Goal: Communication & Community: Ask a question

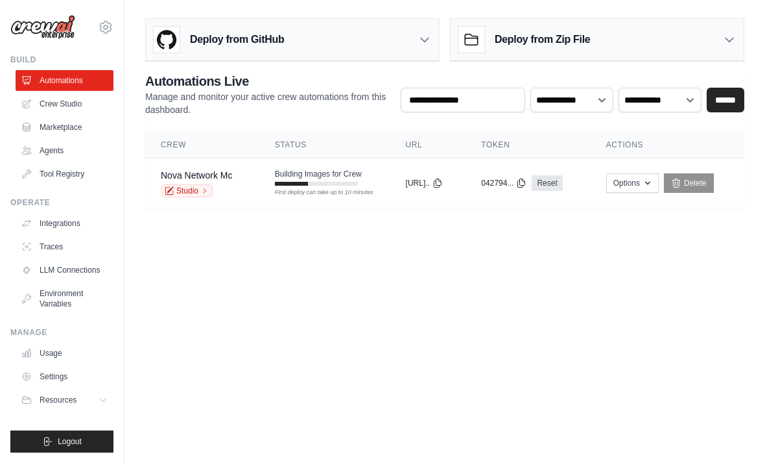
click at [343, 184] on div "First deploy can take up to 10 minutes" at bounding box center [316, 184] width 83 height 4
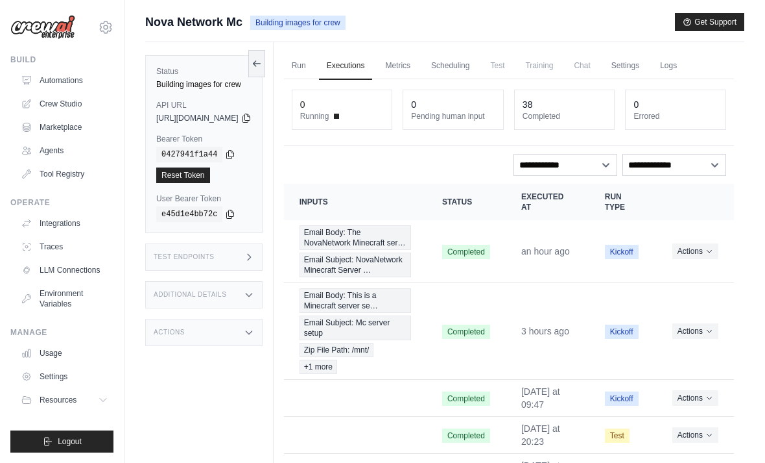
click at [407, 276] on span "Email Subject: NovaNetwork Minecraft Server …" at bounding box center [356, 264] width 112 height 25
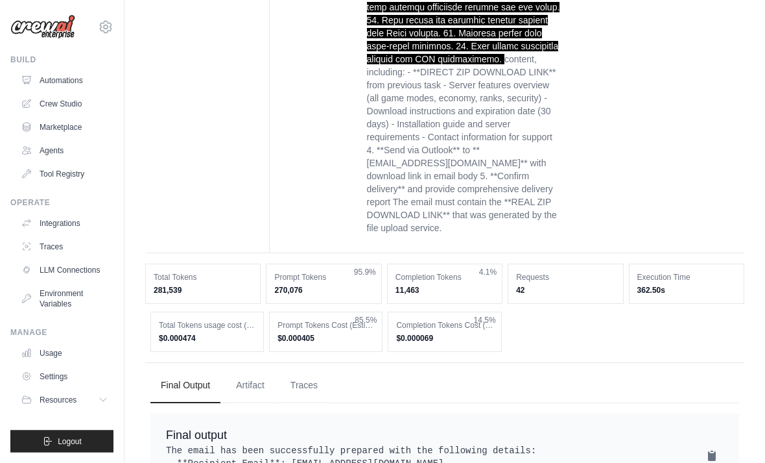
click at [263, 368] on button "Artifact" at bounding box center [250, 385] width 49 height 35
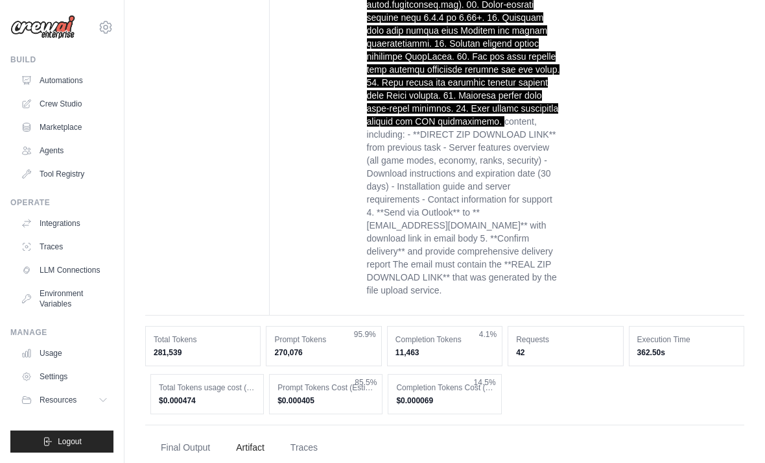
click at [190, 430] on button "Final Output" at bounding box center [185, 447] width 70 height 35
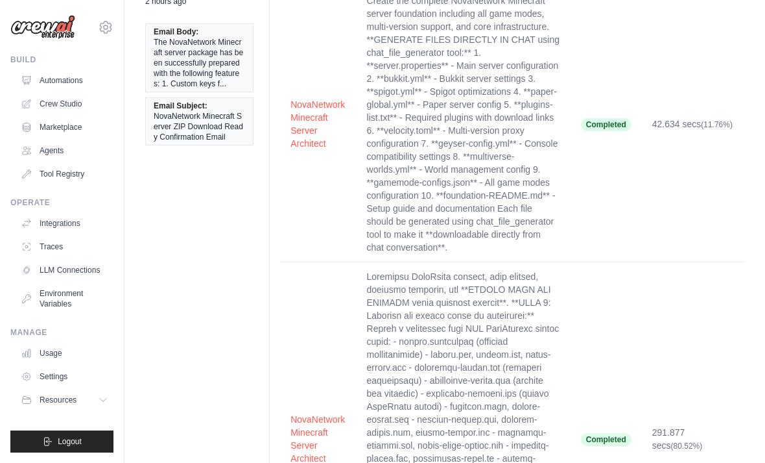
scroll to position [0, 0]
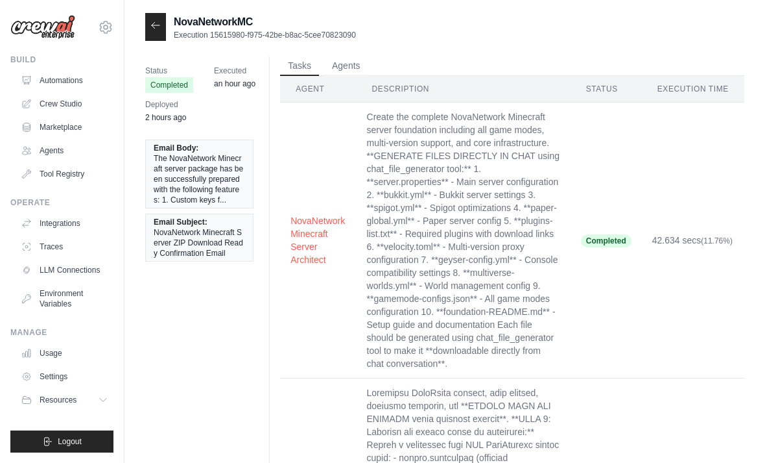
click at [158, 20] on icon at bounding box center [155, 25] width 10 height 10
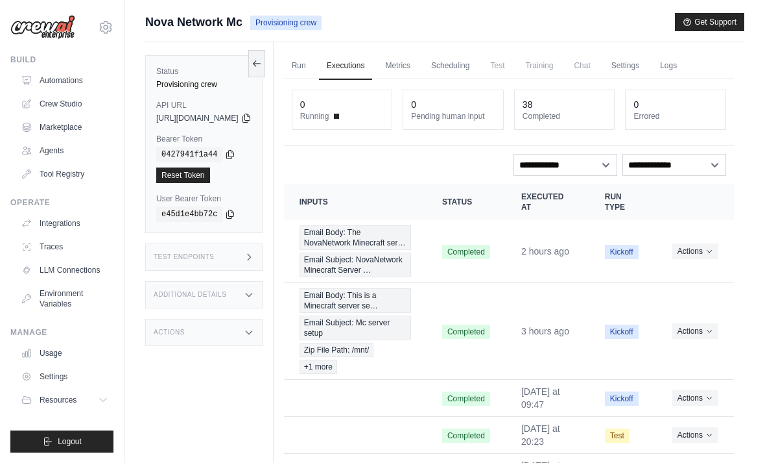
click at [314, 65] on link "Run" at bounding box center [299, 66] width 30 height 27
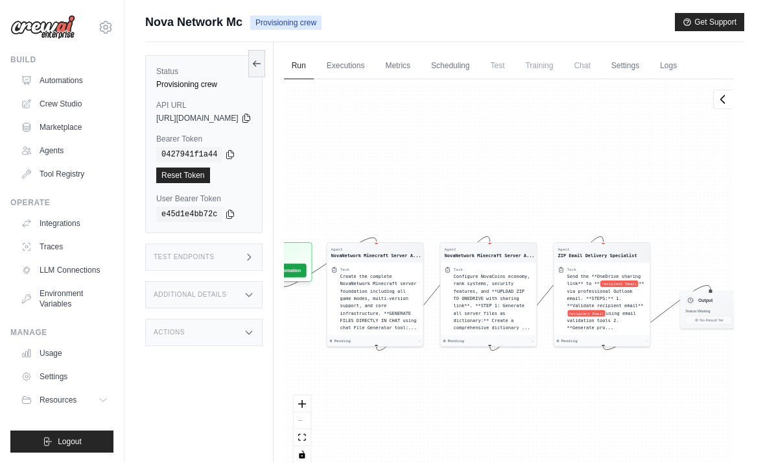
click at [598, 58] on span "Chat" at bounding box center [582, 66] width 32 height 26
click at [477, 69] on link "Scheduling" at bounding box center [451, 66] width 54 height 27
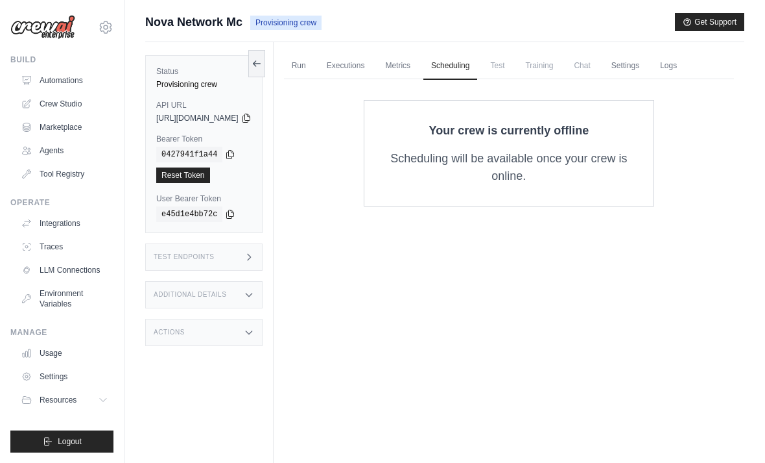
click at [314, 71] on link "Run" at bounding box center [299, 66] width 30 height 27
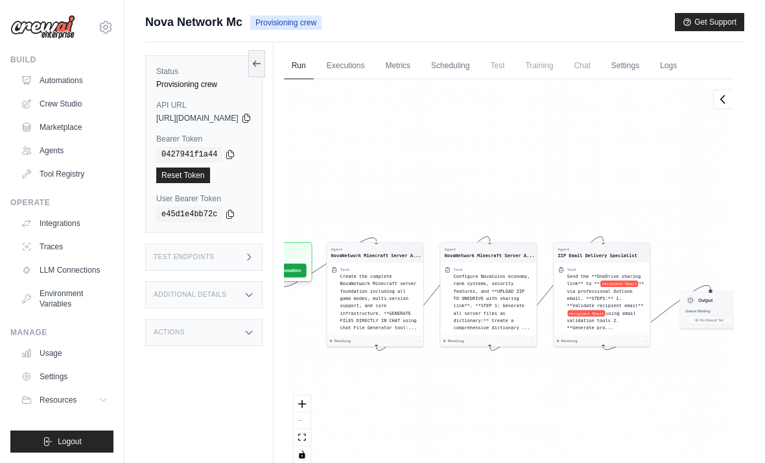
click at [373, 62] on link "Executions" at bounding box center [346, 66] width 54 height 27
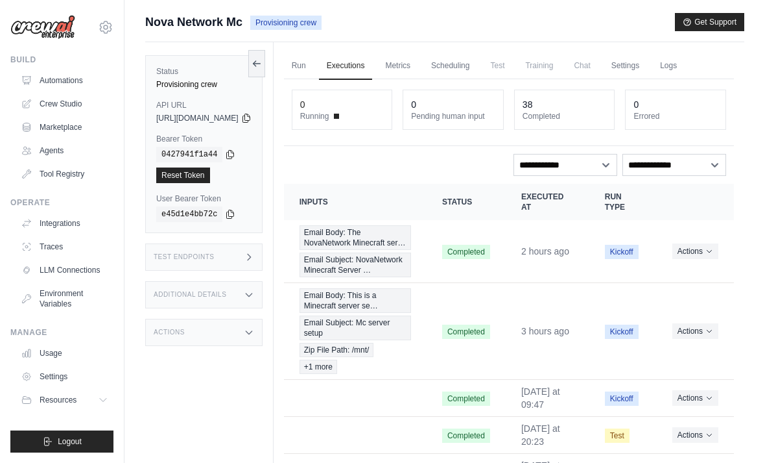
click at [368, 22] on div "Nova Network Mc Provisioning crew Get Support" at bounding box center [444, 22] width 599 height 18
click at [314, 54] on link "Run" at bounding box center [299, 66] width 30 height 27
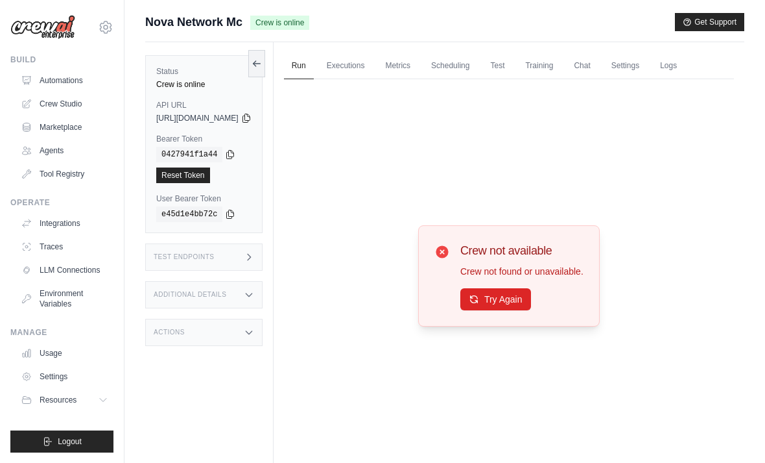
click at [481, 259] on h3 "Crew not available" at bounding box center [522, 250] width 123 height 18
click at [498, 310] on button "Try Again" at bounding box center [496, 299] width 71 height 22
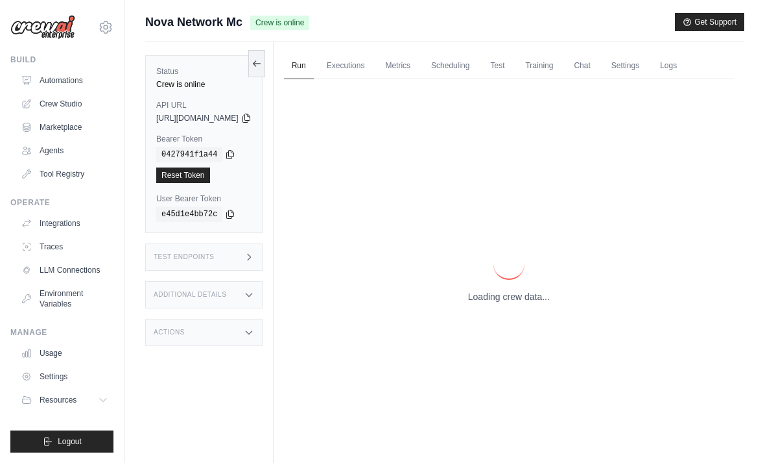
click at [507, 303] on p "Loading crew data..." at bounding box center [509, 296] width 82 height 13
click at [496, 321] on div "Loading crew data..." at bounding box center [509, 275] width 450 height 393
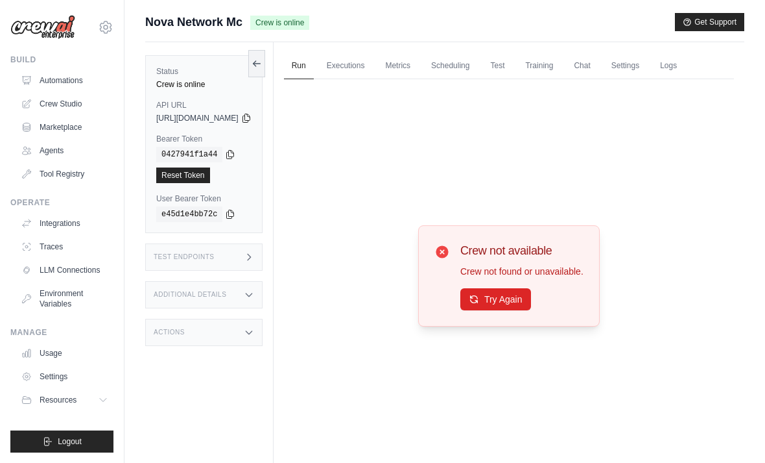
click at [515, 310] on button "Try Again" at bounding box center [496, 299] width 71 height 22
click at [509, 308] on button "Try Again" at bounding box center [496, 299] width 71 height 22
click at [507, 306] on button "Try Again" at bounding box center [496, 299] width 71 height 22
click at [492, 310] on button "Try Again" at bounding box center [496, 299] width 71 height 22
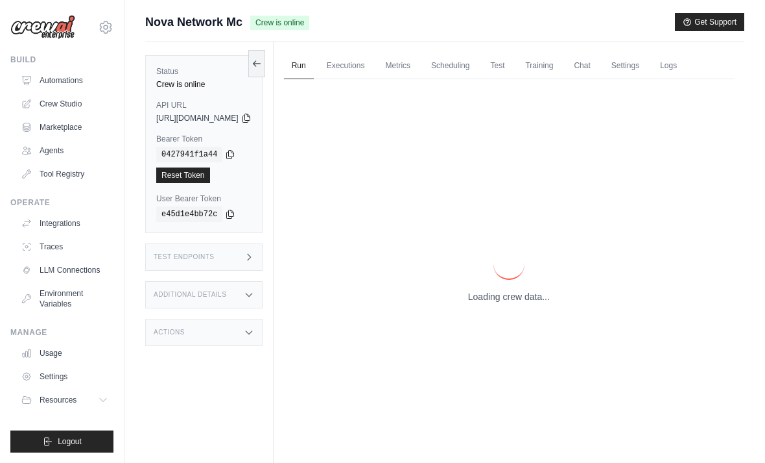
click at [492, 303] on p "Loading crew data..." at bounding box center [509, 296] width 82 height 13
click at [500, 303] on p "Loading crew data..." at bounding box center [509, 296] width 82 height 13
click at [494, 303] on p "Loading crew data..." at bounding box center [509, 296] width 82 height 13
click at [492, 303] on p "Loading crew data..." at bounding box center [509, 296] width 82 height 13
click at [505, 303] on p "Loading crew data..." at bounding box center [509, 296] width 82 height 13
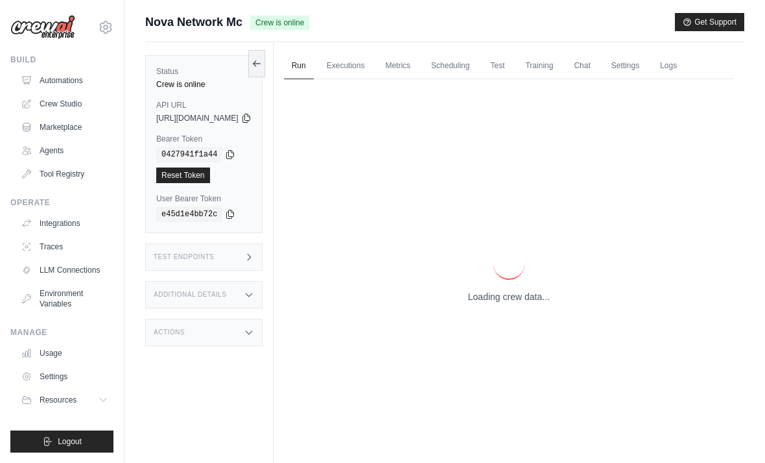
click at [505, 303] on div "Loading crew data..." at bounding box center [509, 275] width 82 height 54
click at [503, 303] on p "Loading crew data..." at bounding box center [509, 296] width 82 height 13
click at [508, 303] on div "Loading crew data..." at bounding box center [509, 275] width 82 height 54
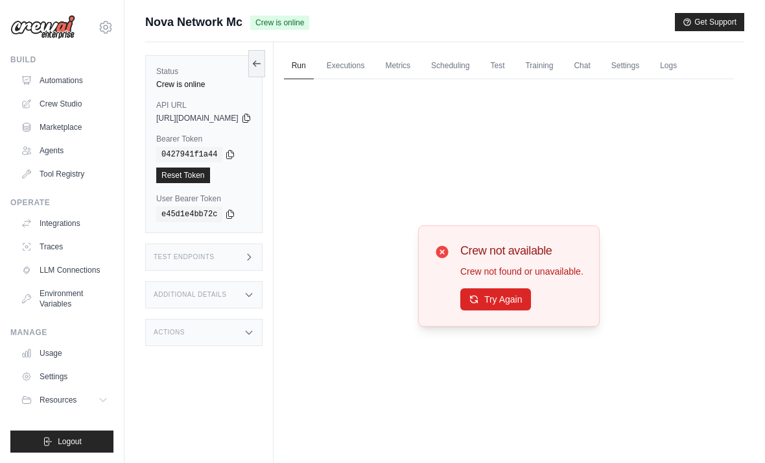
click at [505, 307] on button "Try Again" at bounding box center [496, 299] width 71 height 22
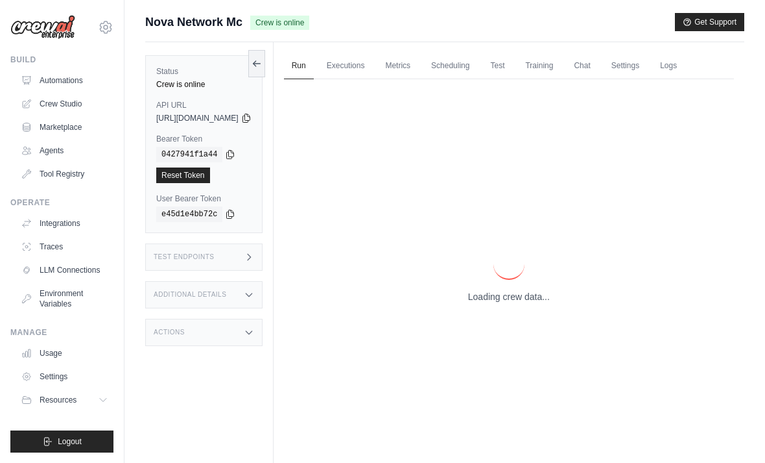
click at [520, 303] on div "Loading crew data..." at bounding box center [509, 275] width 82 height 54
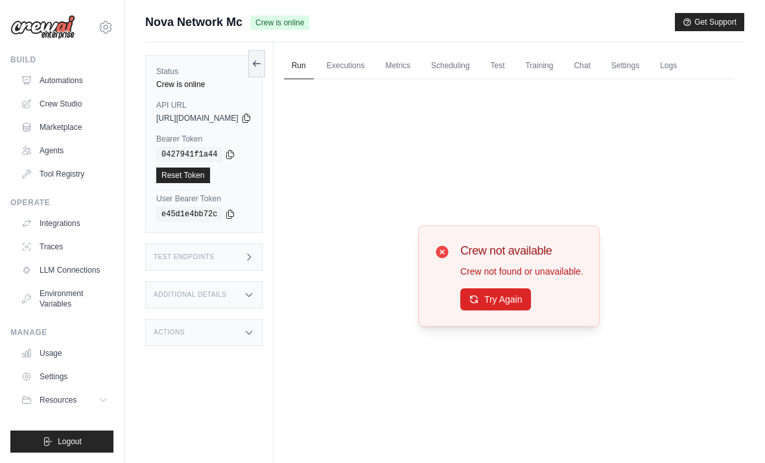
click at [542, 326] on div "Crew not available Crew not found or unavailable. Try Again" at bounding box center [509, 275] width 182 height 101
click at [502, 300] on div "Crew not available Crew not found or unavailable. Try Again" at bounding box center [522, 275] width 123 height 69
click at [500, 309] on button "Try Again" at bounding box center [496, 298] width 71 height 22
click at [504, 309] on button "Try Again" at bounding box center [496, 298] width 71 height 22
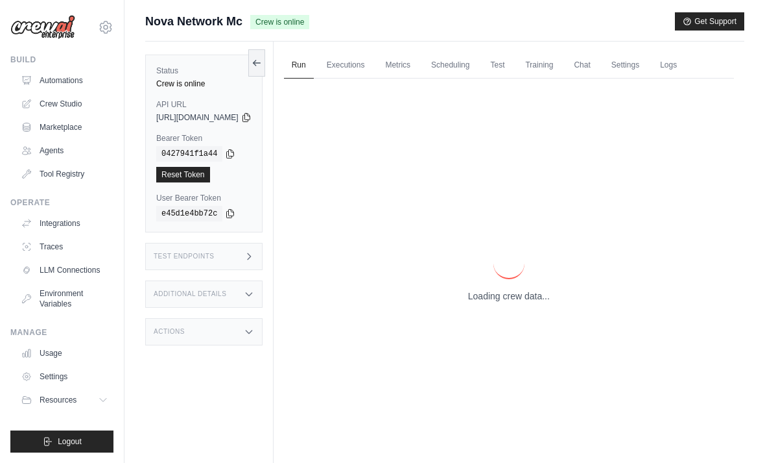
click at [504, 302] on p "Loading crew data..." at bounding box center [509, 295] width 82 height 13
click at [510, 302] on p "Loading crew data..." at bounding box center [509, 295] width 82 height 13
click at [511, 302] on p "Loading crew data..." at bounding box center [509, 295] width 82 height 13
click at [514, 302] on p "Loading crew data..." at bounding box center [509, 295] width 82 height 13
click at [520, 326] on div "Loading crew data..." at bounding box center [509, 274] width 450 height 393
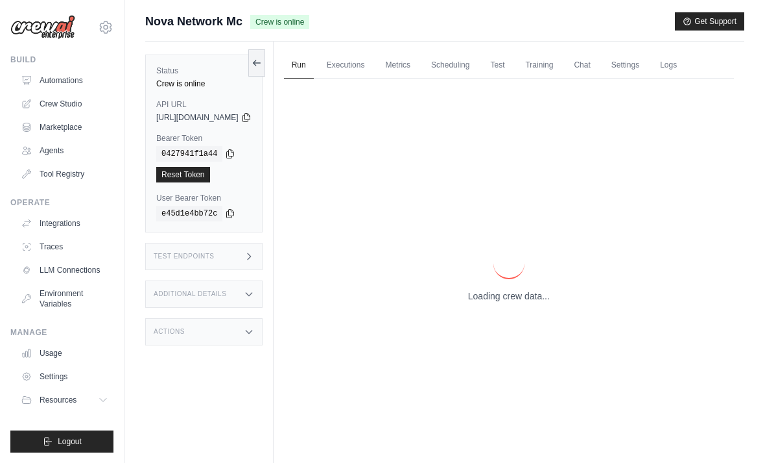
click at [519, 302] on p "Loading crew data..." at bounding box center [509, 295] width 82 height 13
click at [522, 302] on p "Loading crew data..." at bounding box center [509, 295] width 82 height 13
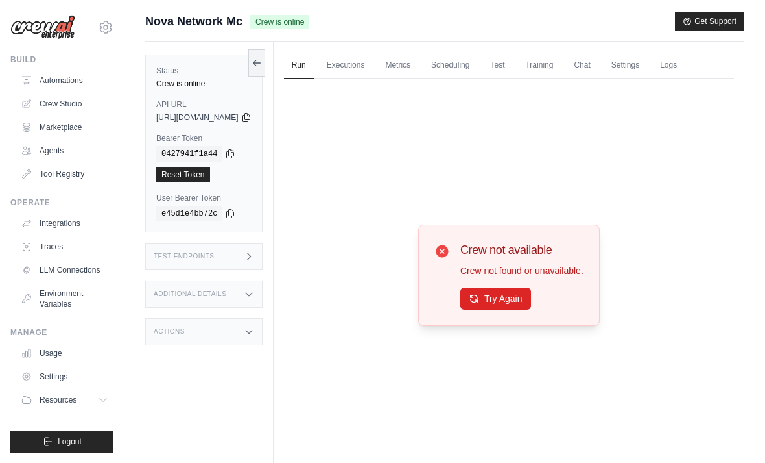
click at [524, 309] on button "Try Again" at bounding box center [496, 298] width 71 height 22
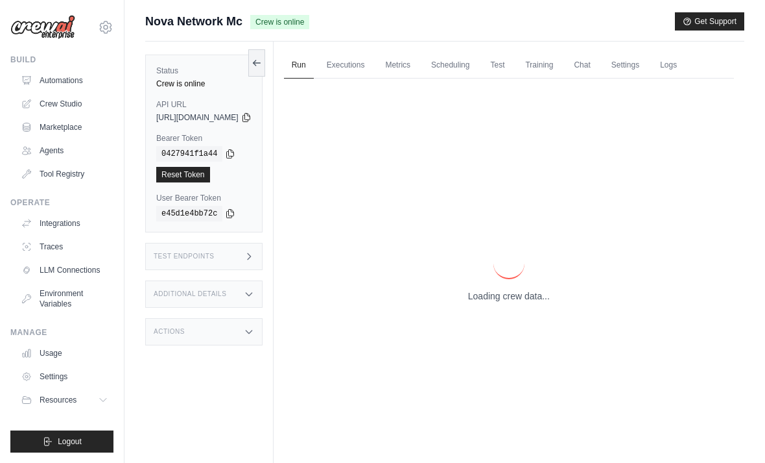
click at [505, 302] on p "Loading crew data..." at bounding box center [509, 295] width 82 height 13
click at [518, 302] on p "Loading crew data..." at bounding box center [509, 295] width 82 height 13
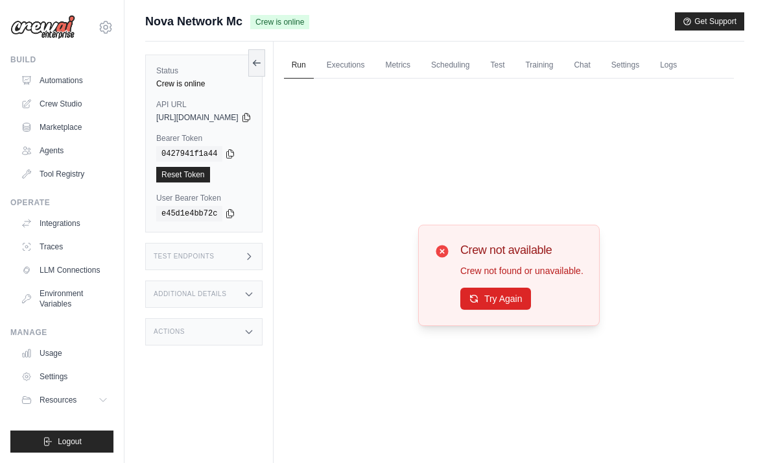
click at [522, 309] on button "Try Again" at bounding box center [496, 298] width 71 height 22
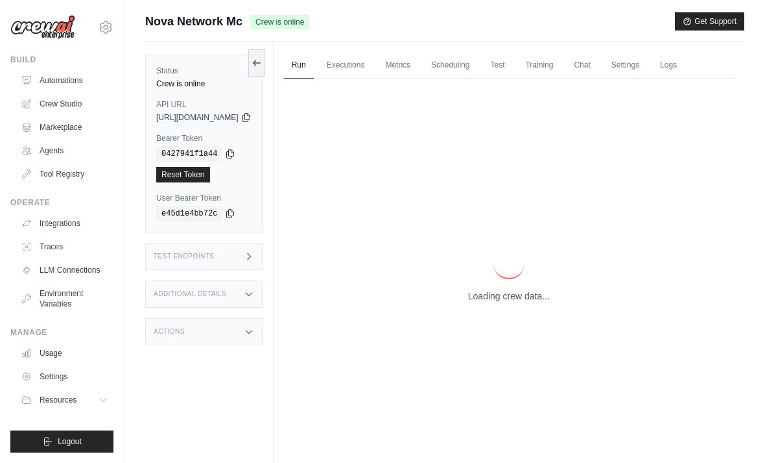
click at [527, 302] on p "Loading crew data..." at bounding box center [509, 295] width 82 height 13
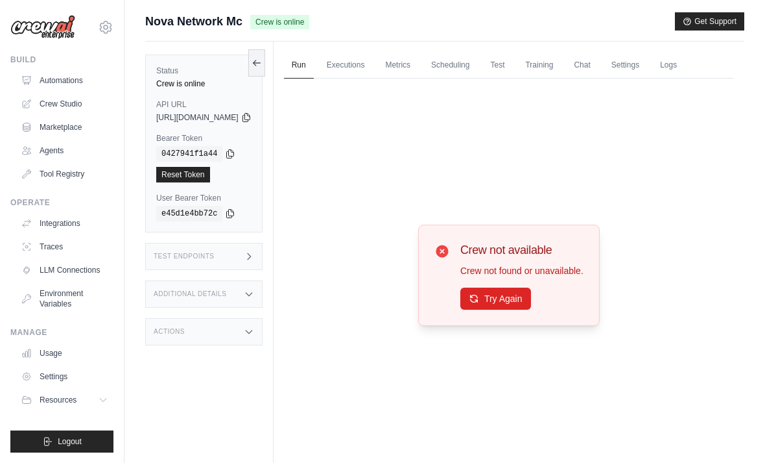
click at [527, 309] on button "Try Again" at bounding box center [496, 298] width 71 height 22
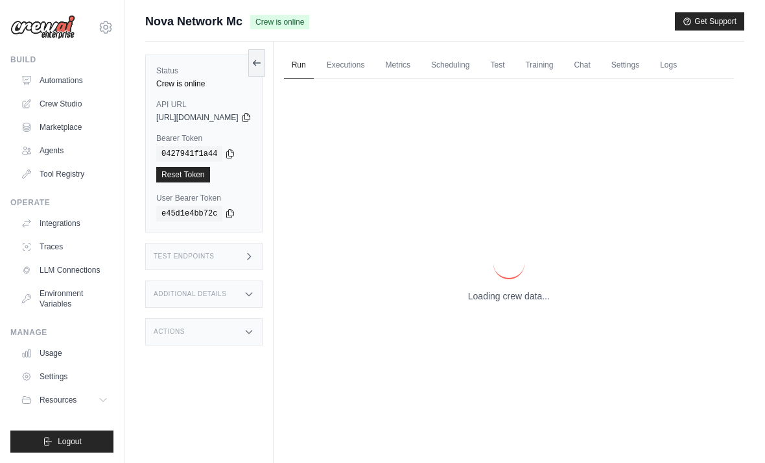
click at [516, 302] on p "Loading crew data..." at bounding box center [509, 295] width 82 height 13
click at [518, 302] on p "Loading crew data..." at bounding box center [509, 295] width 82 height 13
click at [526, 302] on p "Loading crew data..." at bounding box center [509, 295] width 82 height 13
click at [525, 302] on p "Loading crew data..." at bounding box center [509, 295] width 82 height 13
click at [520, 302] on p "Loading crew data..." at bounding box center [509, 295] width 82 height 13
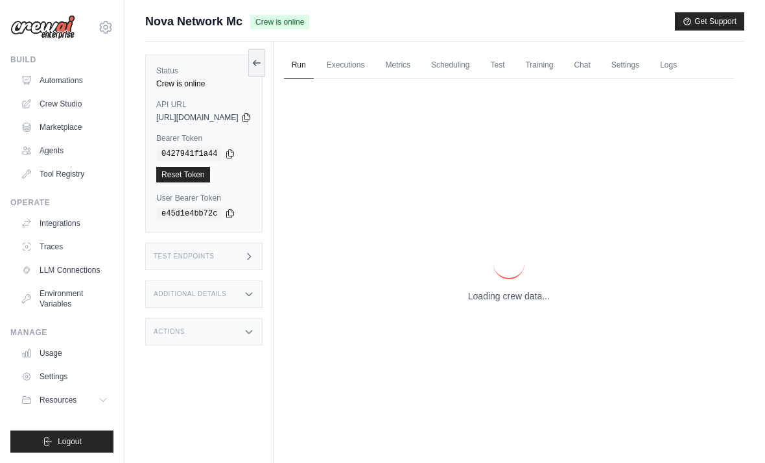
click at [525, 302] on p "Loading crew data..." at bounding box center [509, 295] width 82 height 13
click at [524, 320] on div "Loading crew data..." at bounding box center [509, 274] width 450 height 393
click at [527, 302] on p "Loading crew data..." at bounding box center [509, 295] width 82 height 13
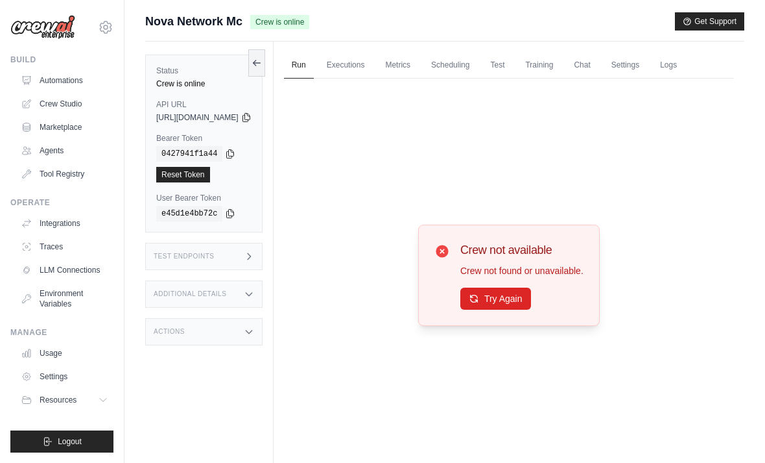
click at [527, 309] on button "Try Again" at bounding box center [496, 298] width 71 height 22
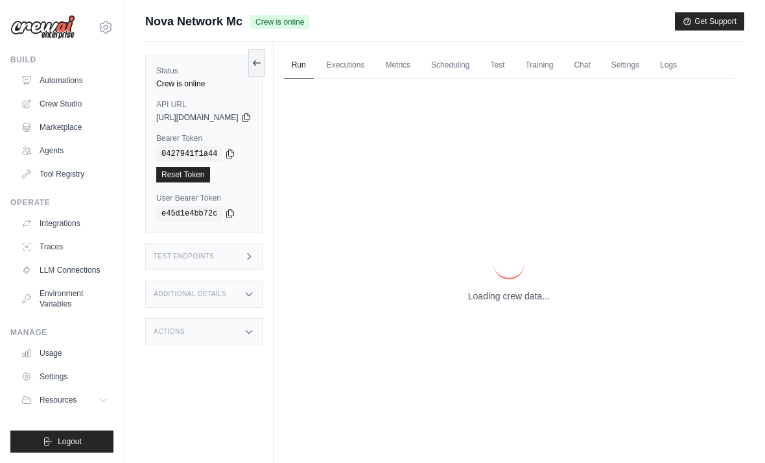
click at [524, 320] on div "Loading crew data..." at bounding box center [509, 274] width 450 height 393
click at [525, 330] on div "Loading crew data..." at bounding box center [509, 274] width 450 height 393
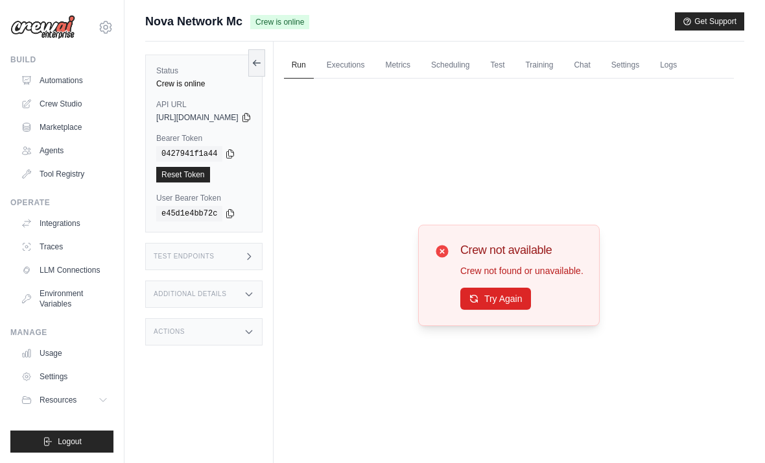
click at [523, 309] on button "Try Again" at bounding box center [496, 298] width 71 height 22
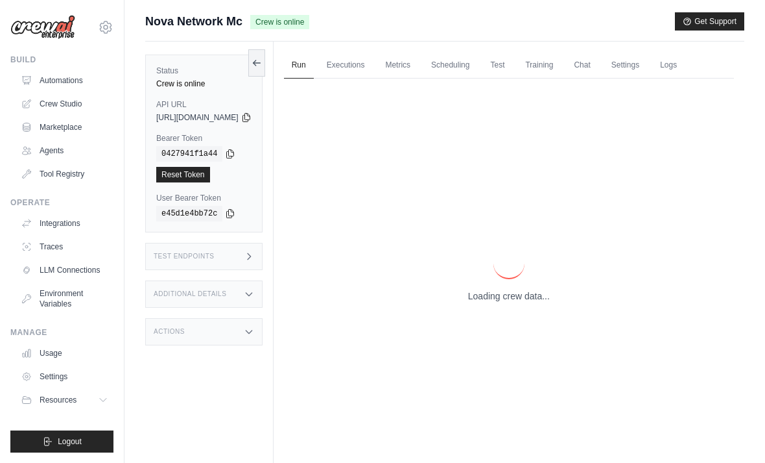
click at [520, 326] on div "Loading crew data..." at bounding box center [509, 274] width 450 height 393
click at [514, 323] on div "Loading crew data..." at bounding box center [509, 274] width 450 height 393
click at [514, 322] on div "Loading crew data..." at bounding box center [509, 274] width 450 height 393
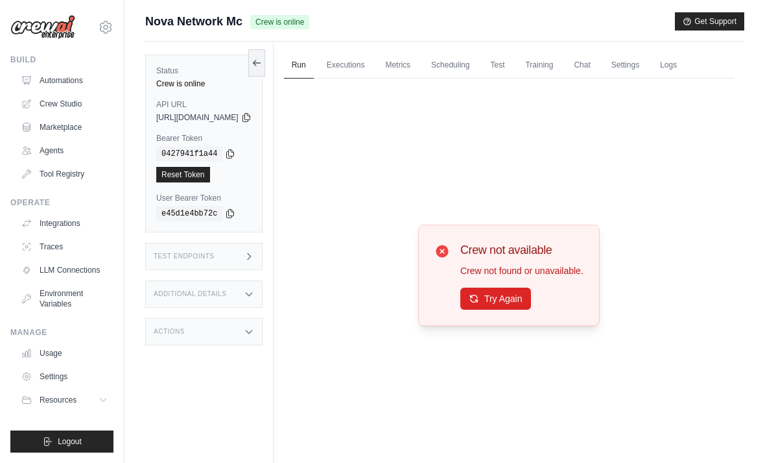
click at [516, 309] on button "Try Again" at bounding box center [496, 298] width 71 height 22
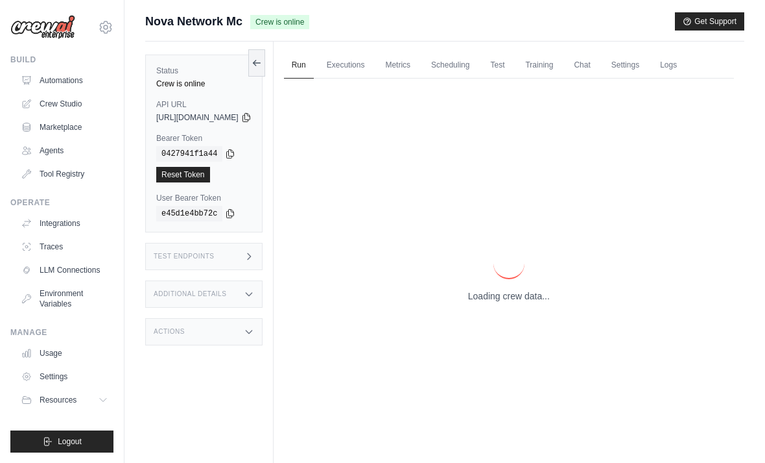
click at [516, 322] on div "Loading crew data..." at bounding box center [509, 274] width 450 height 393
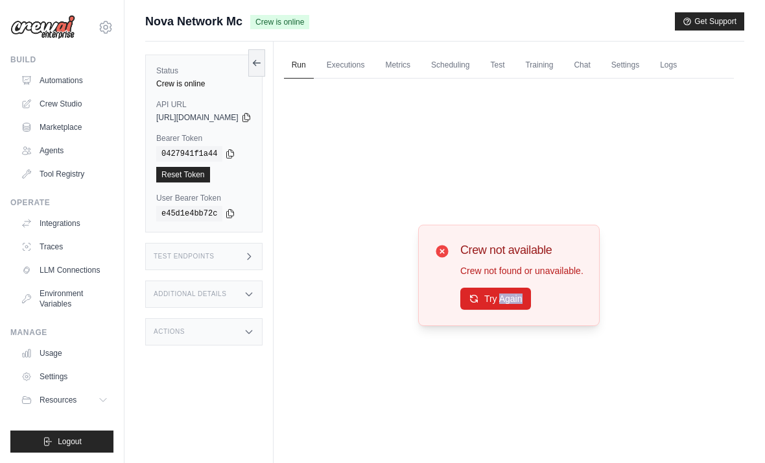
click at [501, 309] on button "Try Again" at bounding box center [496, 298] width 71 height 22
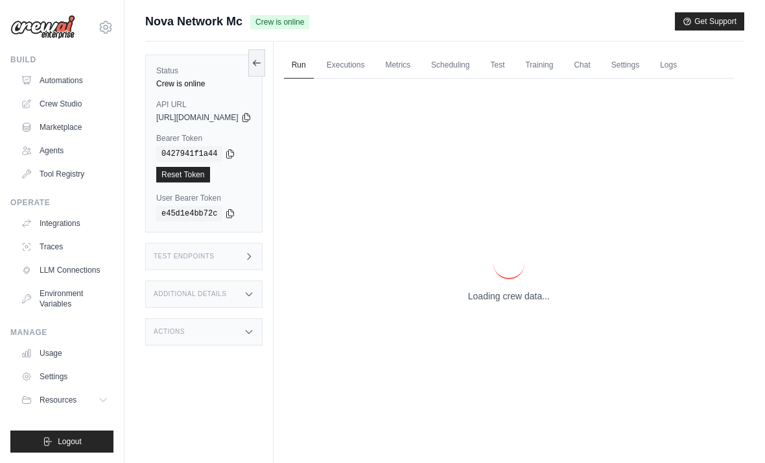
click at [500, 324] on div "Loading crew data..." at bounding box center [509, 274] width 450 height 393
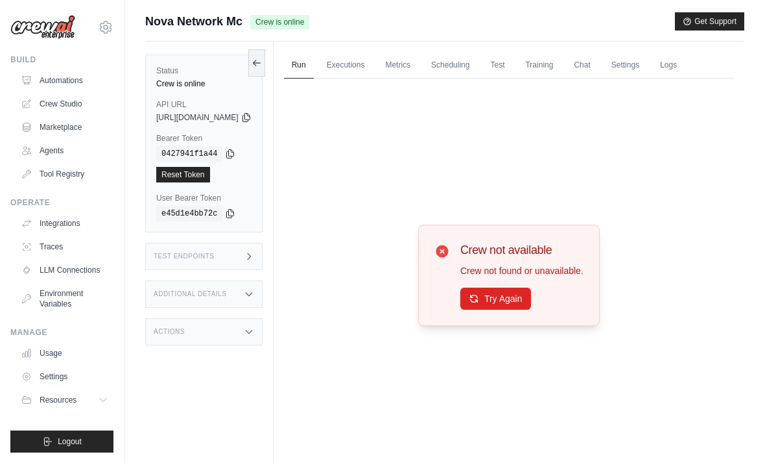
click at [490, 309] on button "Try Again" at bounding box center [496, 298] width 71 height 22
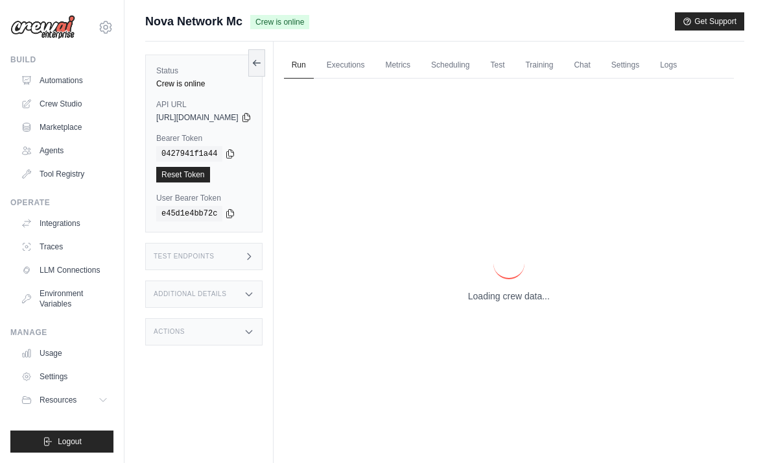
click at [489, 321] on div "Loading crew data..." at bounding box center [509, 274] width 450 height 393
click at [491, 302] on p "Loading crew data..." at bounding box center [509, 295] width 82 height 13
click at [496, 302] on p "Loading crew data..." at bounding box center [509, 295] width 82 height 13
click at [507, 302] on p "Loading crew data..." at bounding box center [509, 295] width 82 height 13
click at [505, 302] on p "Loading crew data..." at bounding box center [509, 295] width 82 height 13
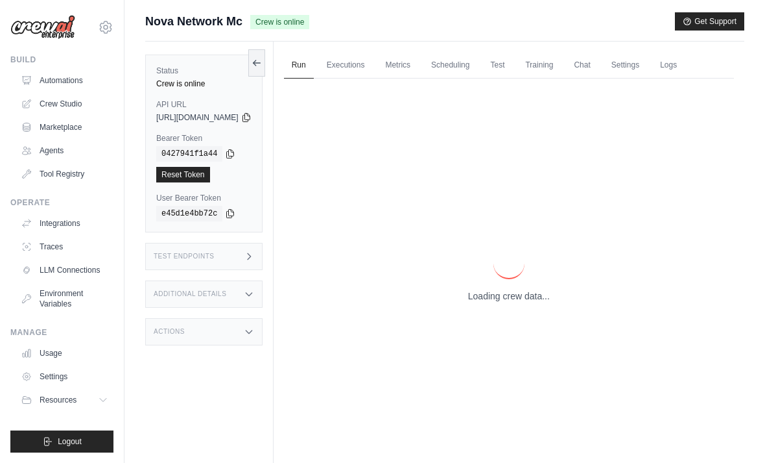
click at [514, 302] on p "Loading crew data..." at bounding box center [509, 295] width 82 height 13
click at [511, 302] on p "Loading crew data..." at bounding box center [509, 295] width 82 height 13
click at [510, 302] on p "Loading crew data..." at bounding box center [509, 295] width 82 height 13
click at [492, 326] on div "Loading crew data..." at bounding box center [509, 274] width 450 height 393
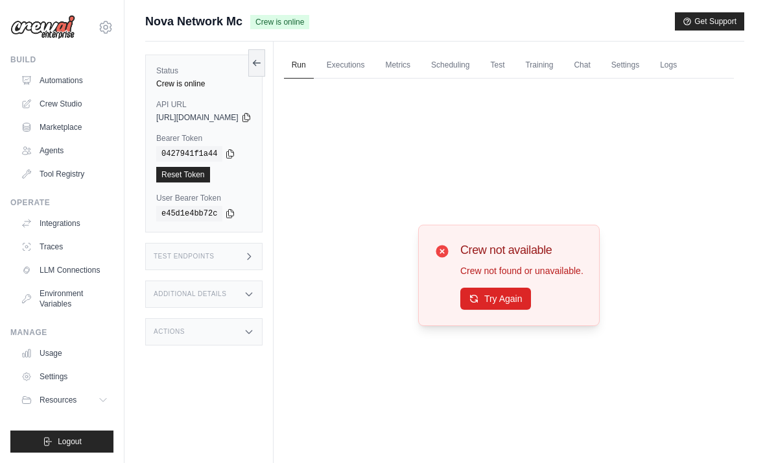
click at [507, 309] on button "Try Again" at bounding box center [496, 298] width 71 height 22
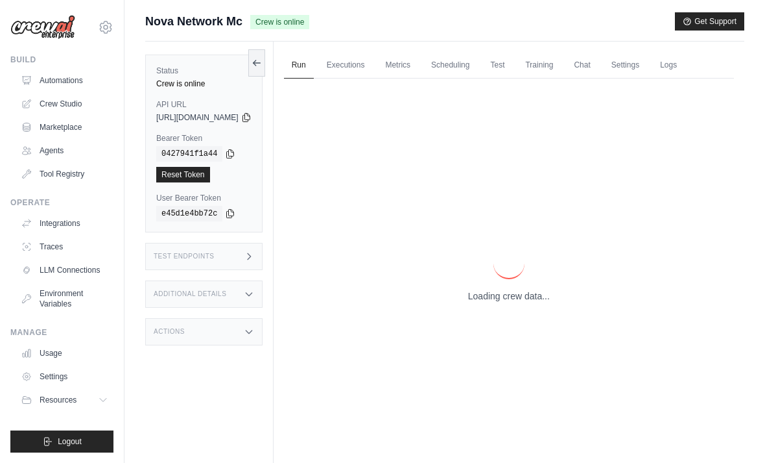
click at [506, 326] on div "Loading crew data..." at bounding box center [509, 274] width 450 height 393
click at [512, 302] on p "Loading crew data..." at bounding box center [509, 295] width 82 height 13
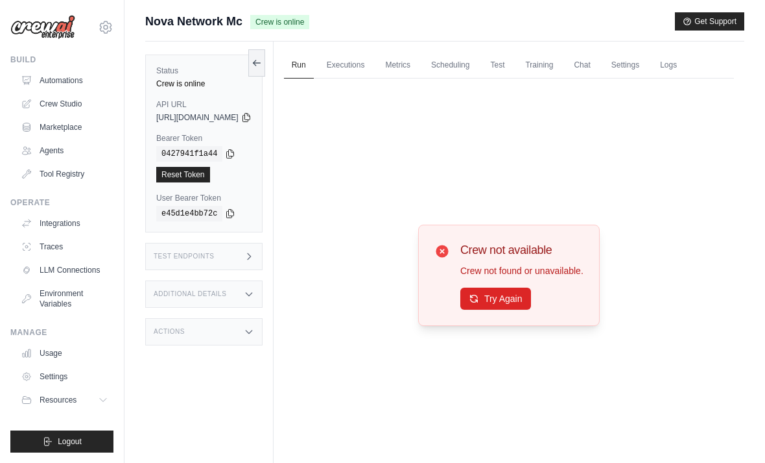
click at [503, 309] on button "Try Again" at bounding box center [496, 298] width 71 height 22
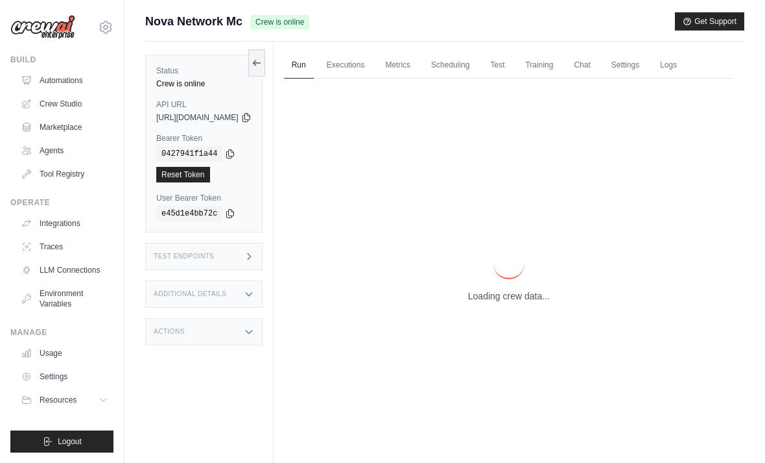
click at [503, 302] on p "Loading crew data..." at bounding box center [509, 295] width 82 height 13
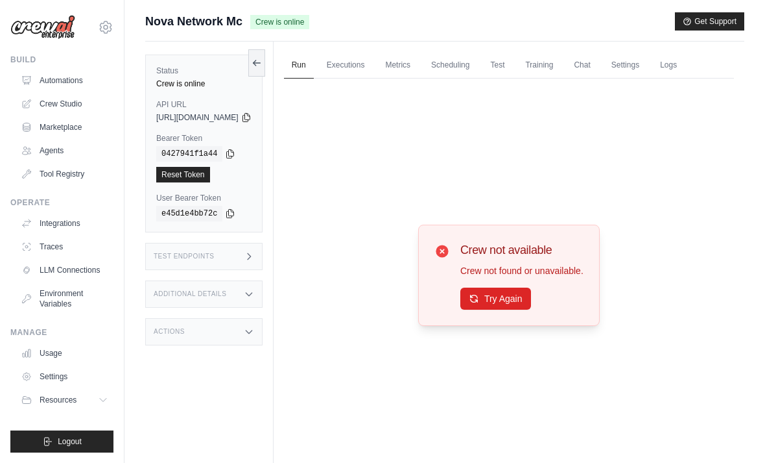
click at [501, 309] on button "Try Again" at bounding box center [496, 298] width 71 height 22
click at [512, 309] on button "Try Again" at bounding box center [496, 298] width 71 height 22
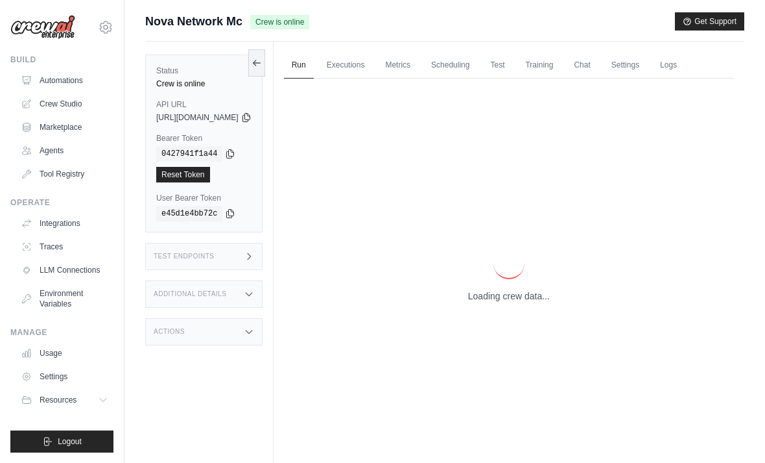
click at [505, 321] on div "Loading crew data..." at bounding box center [509, 274] width 450 height 393
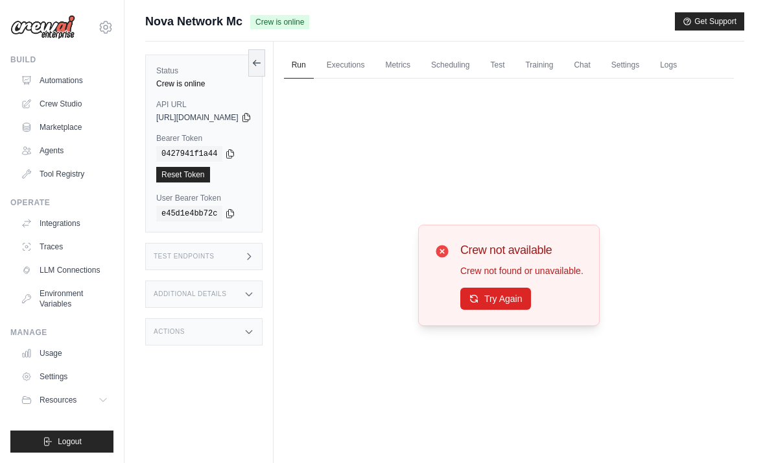
click at [505, 309] on button "Try Again" at bounding box center [496, 298] width 71 height 22
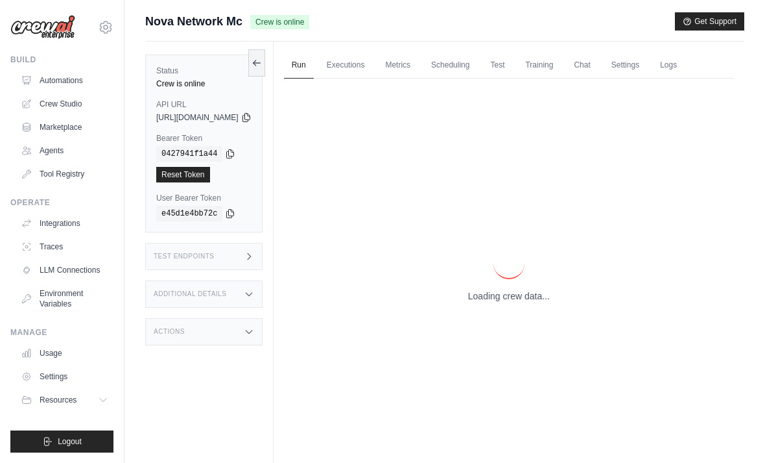
click at [510, 302] on p "Loading crew data..." at bounding box center [509, 295] width 82 height 13
click at [507, 302] on p "Loading crew data..." at bounding box center [509, 295] width 82 height 13
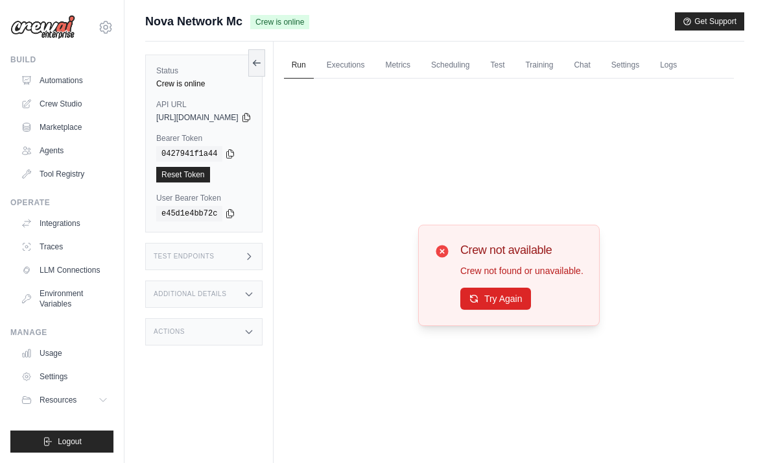
click at [498, 309] on button "Try Again" at bounding box center [496, 298] width 71 height 22
click at [487, 309] on button "Try Again" at bounding box center [496, 298] width 71 height 22
click at [479, 304] on icon at bounding box center [474, 298] width 10 height 10
click at [507, 309] on button "Try Again" at bounding box center [496, 298] width 71 height 22
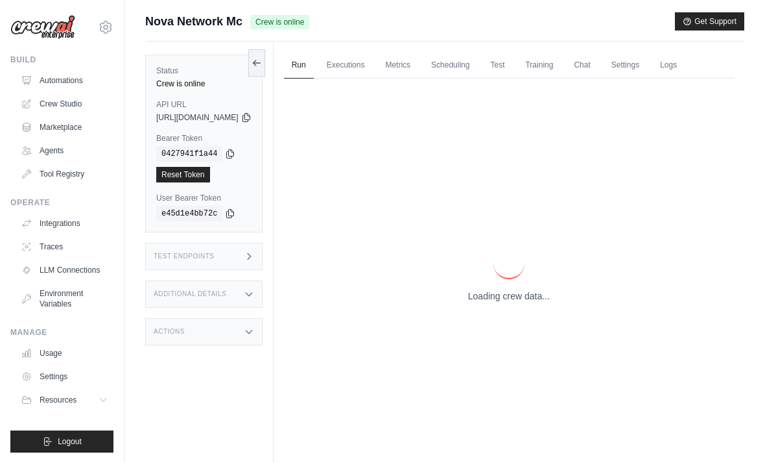
click at [501, 302] on p "Loading crew data..." at bounding box center [509, 295] width 82 height 13
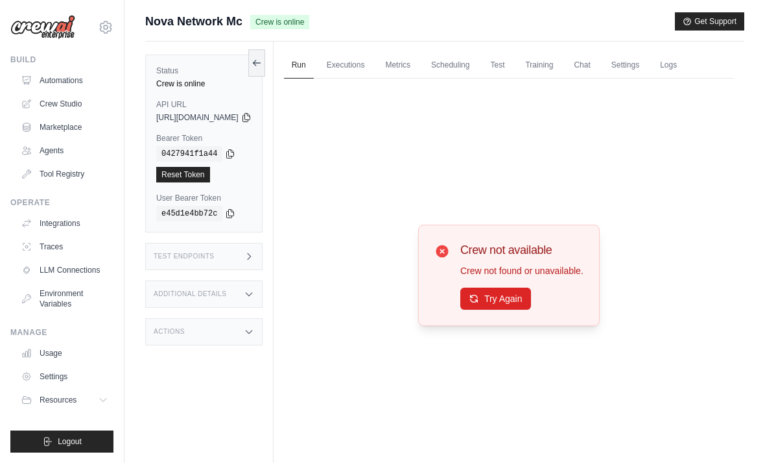
click at [501, 309] on button "Try Again" at bounding box center [496, 298] width 71 height 22
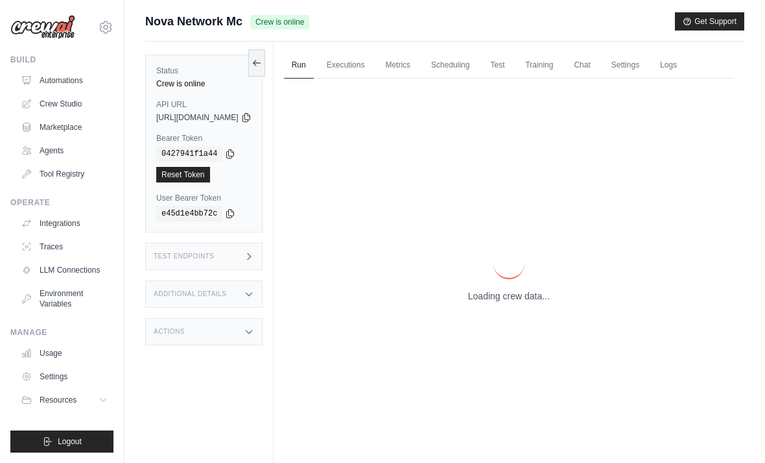
click at [501, 302] on p "Loading crew data..." at bounding box center [509, 295] width 82 height 13
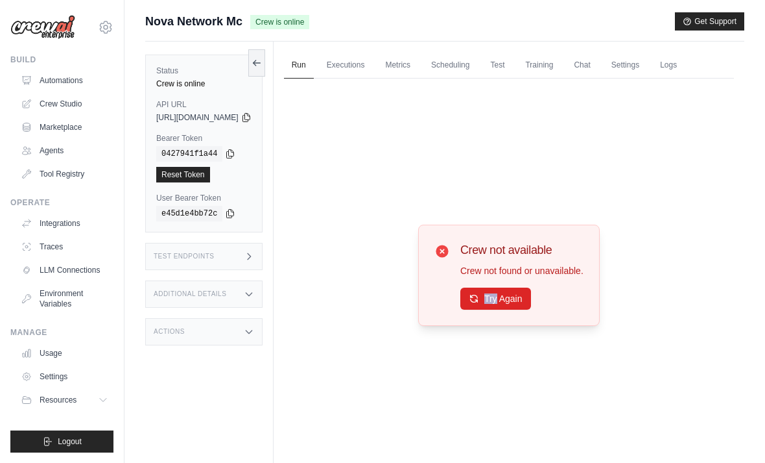
click at [505, 309] on button "Try Again" at bounding box center [496, 298] width 71 height 22
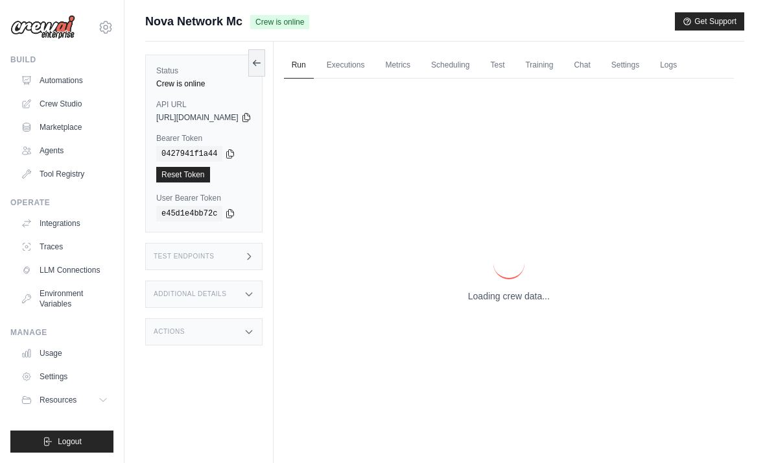
click at [508, 302] on p "Loading crew data..." at bounding box center [509, 295] width 82 height 13
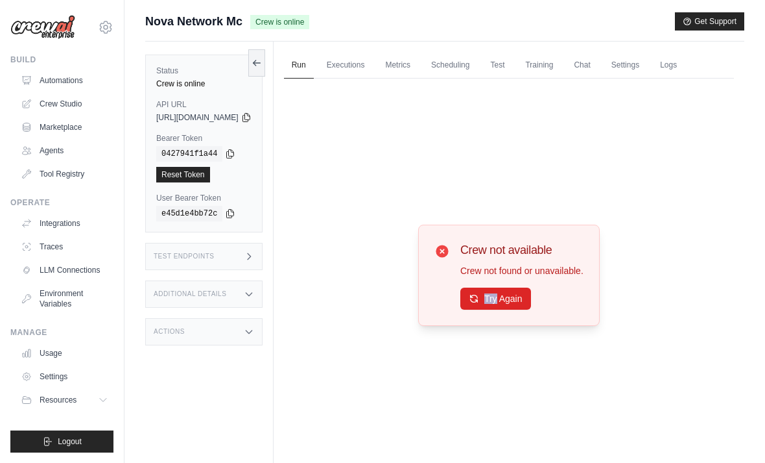
click at [498, 309] on button "Try Again" at bounding box center [496, 298] width 71 height 22
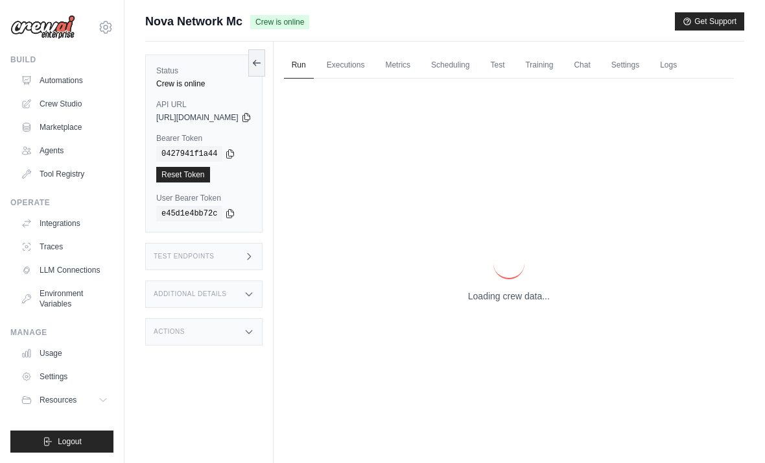
click at [498, 302] on p "Loading crew data..." at bounding box center [509, 295] width 82 height 13
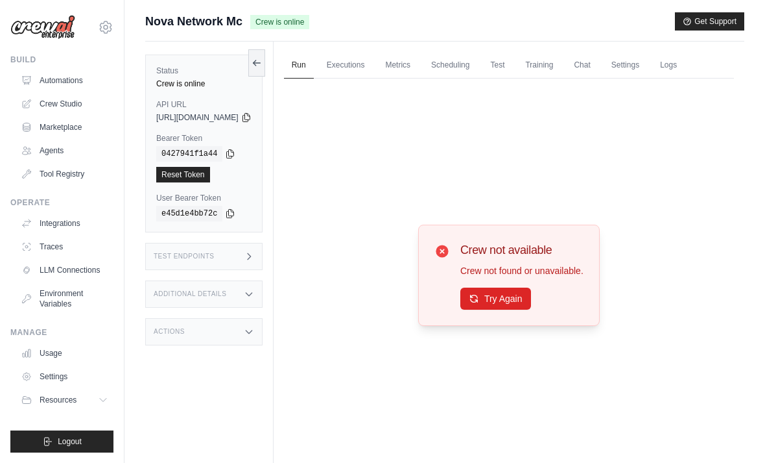
click at [508, 309] on button "Try Again" at bounding box center [496, 298] width 71 height 22
click at [494, 309] on button "Try Again" at bounding box center [496, 298] width 71 height 22
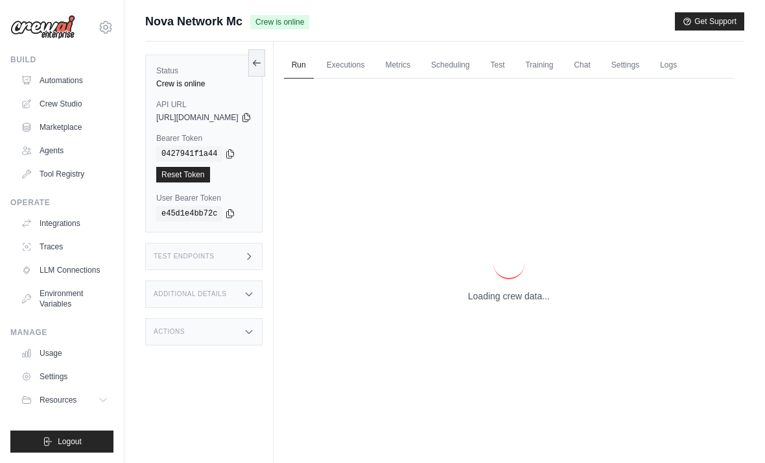
click at [497, 302] on p "Loading crew data..." at bounding box center [509, 295] width 82 height 13
click at [496, 302] on p "Loading crew data..." at bounding box center [509, 295] width 82 height 13
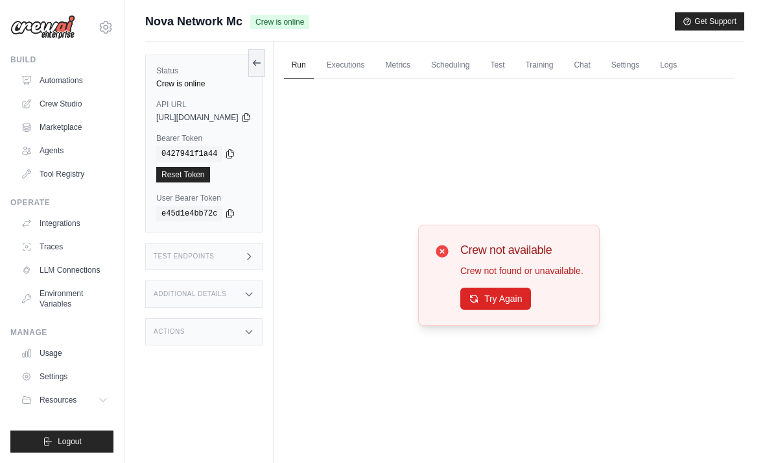
click at [498, 309] on button "Try Again" at bounding box center [496, 298] width 71 height 22
click at [479, 304] on icon at bounding box center [474, 298] width 10 height 10
click at [478, 302] on icon at bounding box center [474, 298] width 7 height 7
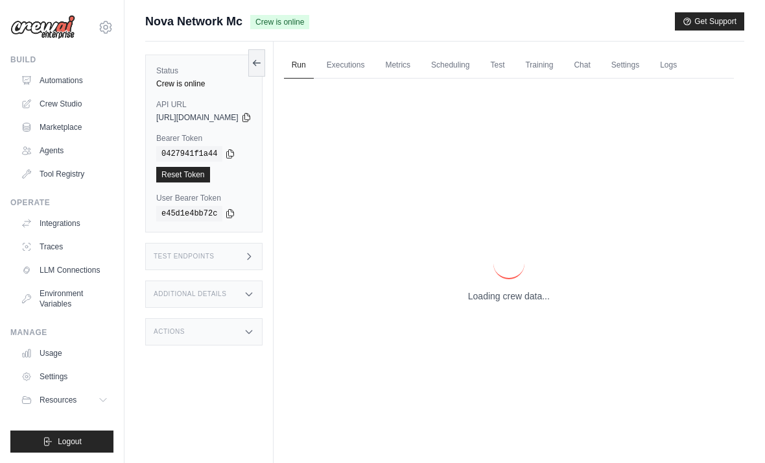
click at [491, 302] on p "Loading crew data..." at bounding box center [509, 295] width 82 height 13
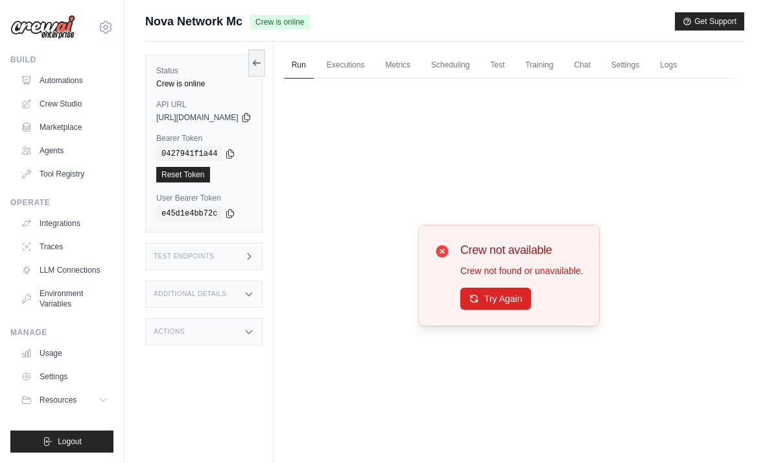
click at [499, 309] on button "Try Again" at bounding box center [496, 298] width 71 height 22
click at [527, 309] on button "Try Again" at bounding box center [496, 298] width 71 height 22
click at [524, 309] on button "Try Again" at bounding box center [496, 298] width 71 height 22
click at [373, 65] on link "Executions" at bounding box center [346, 65] width 54 height 27
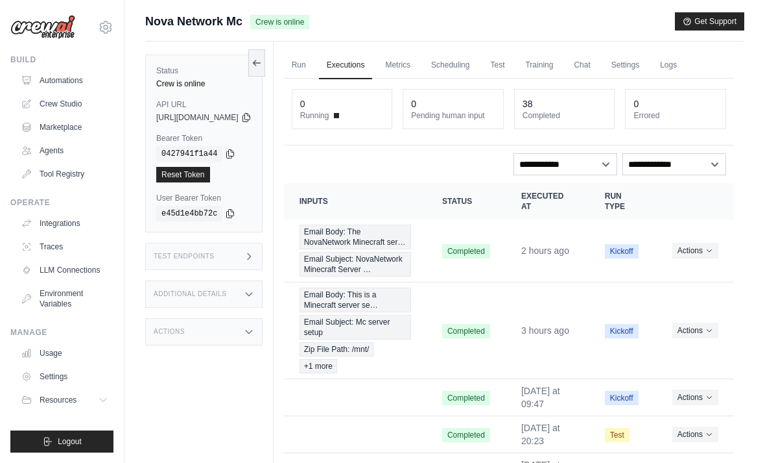
click at [314, 67] on link "Run" at bounding box center [299, 65] width 30 height 27
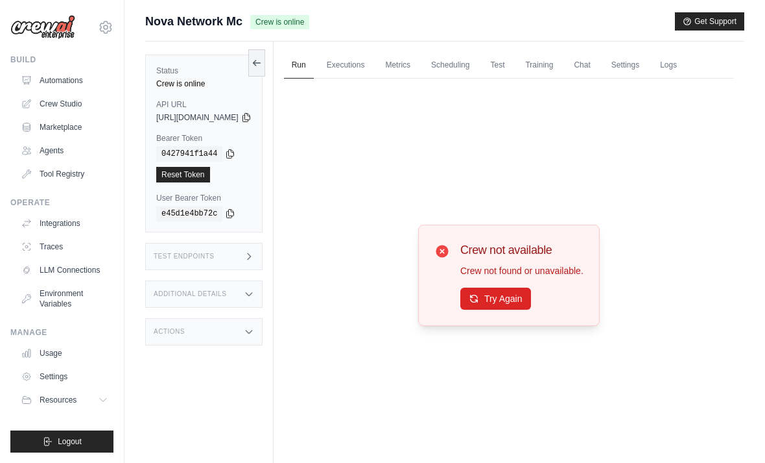
click at [531, 309] on button "Try Again" at bounding box center [496, 298] width 71 height 22
click at [529, 309] on button "Try Again" at bounding box center [496, 298] width 71 height 22
click at [531, 309] on button "Try Again" at bounding box center [496, 298] width 71 height 22
click at [598, 66] on link "Chat" at bounding box center [582, 65] width 32 height 27
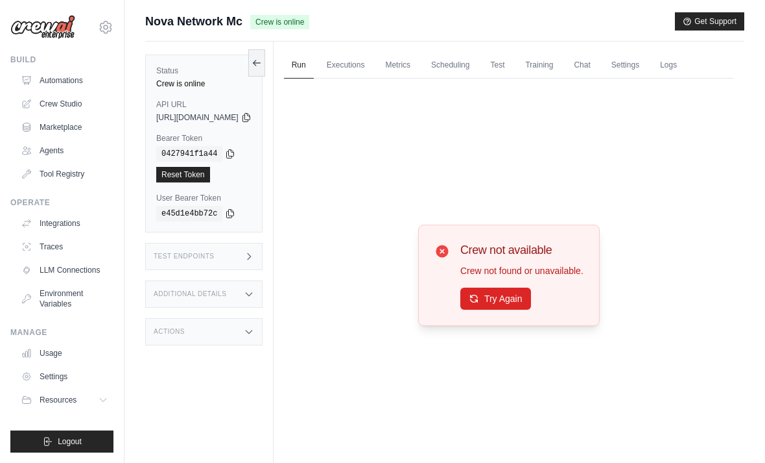
click at [507, 309] on button "Try Again" at bounding box center [496, 298] width 71 height 22
click at [522, 309] on button "Try Again" at bounding box center [496, 298] width 71 height 22
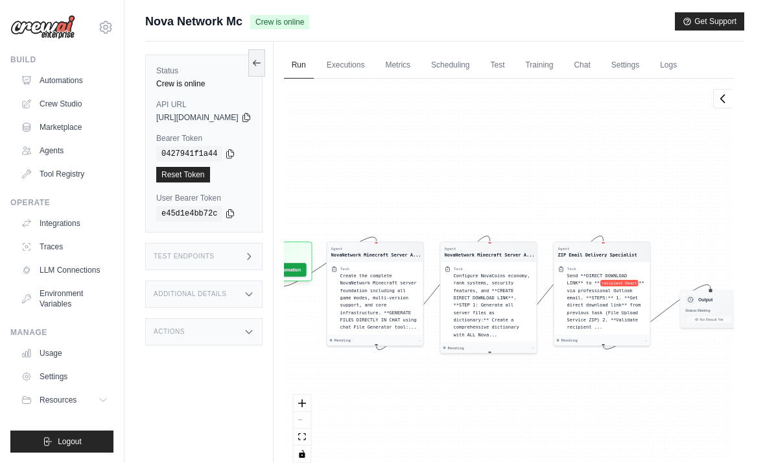
click at [359, 64] on link "Executions" at bounding box center [346, 65] width 54 height 27
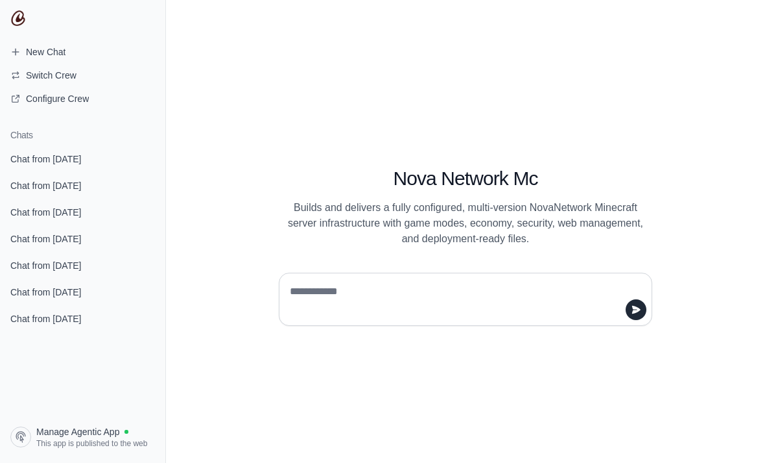
click at [57, 161] on span "Chat from September 2" at bounding box center [45, 158] width 71 height 13
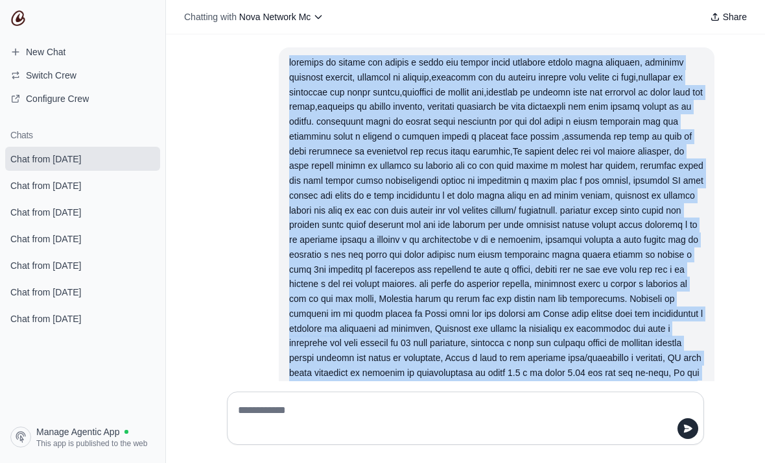
copy div "aggiungi le chiavi per aprire i bauli per riceve premi speciali custom nella su…"
click at [37, 48] on span "New Chat" at bounding box center [46, 51] width 40 height 13
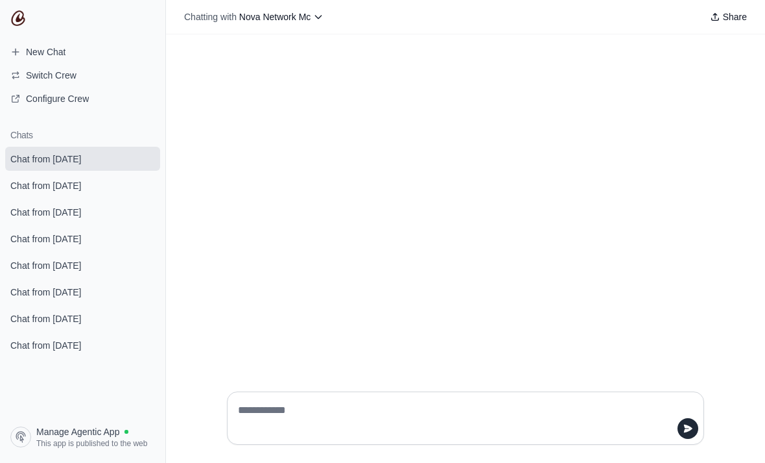
click at [520, 437] on div at bounding box center [465, 417] width 477 height 53
click at [515, 436] on textarea at bounding box center [461, 418] width 453 height 36
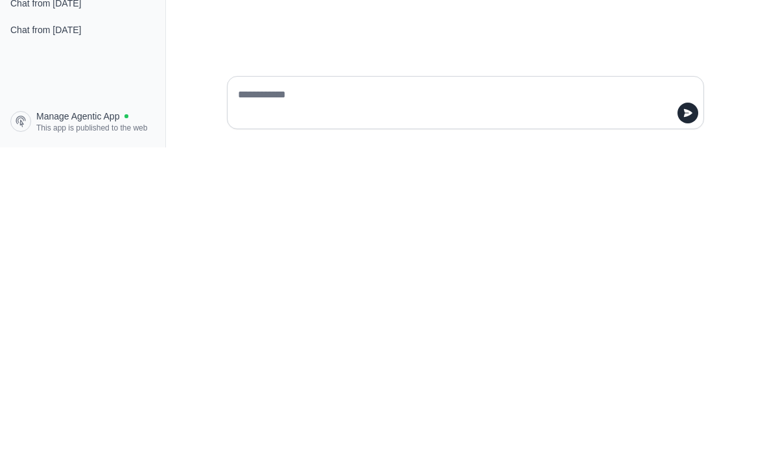
paste textarea "**********"
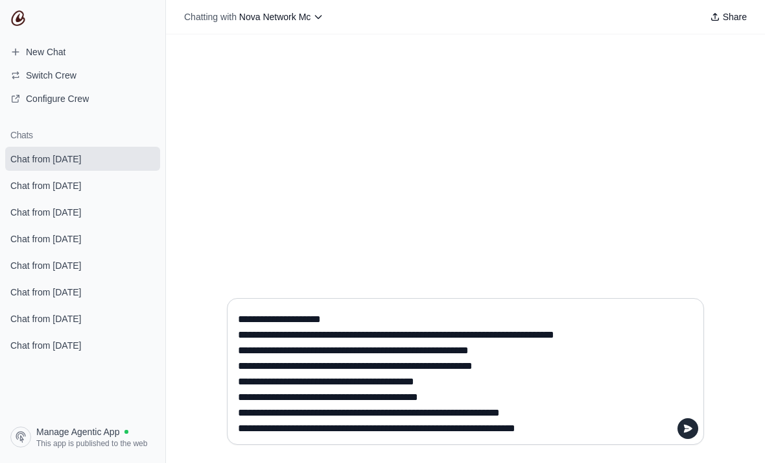
scroll to position [335, 0]
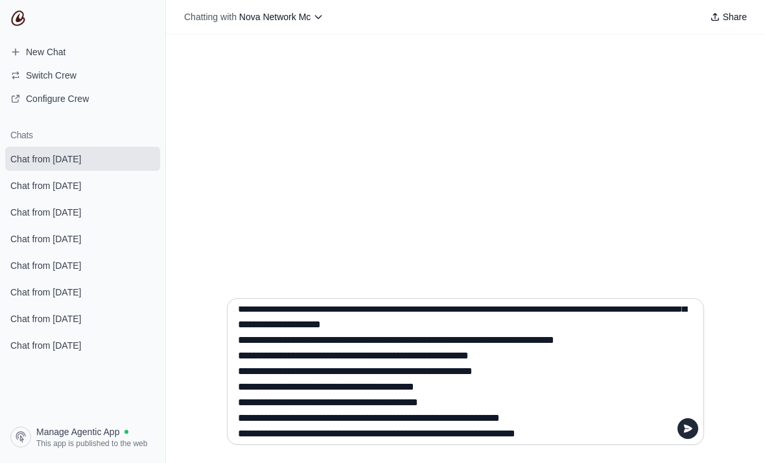
click at [525, 368] on textarea at bounding box center [461, 371] width 453 height 130
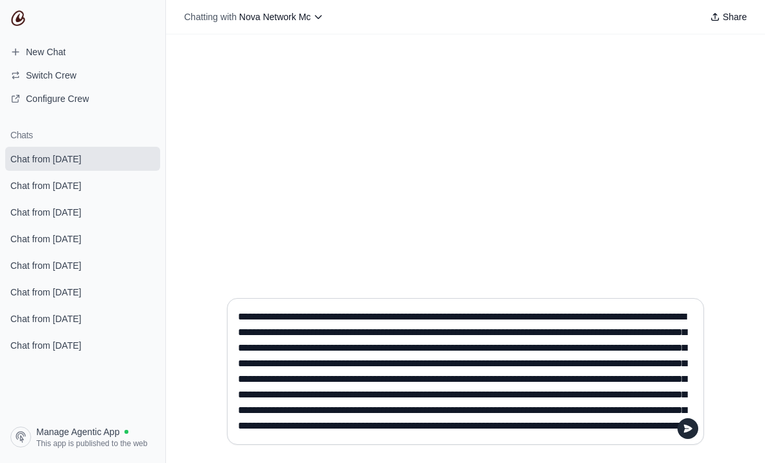
scroll to position [0, 0]
click at [240, 355] on textarea at bounding box center [461, 371] width 453 height 130
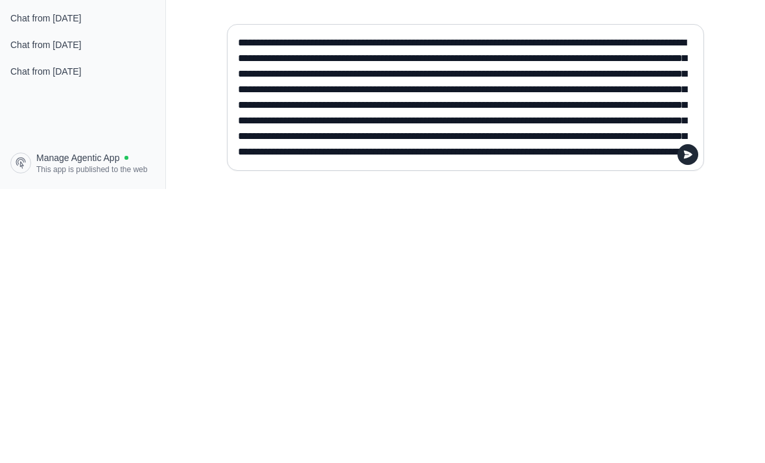
type textarea "**********"
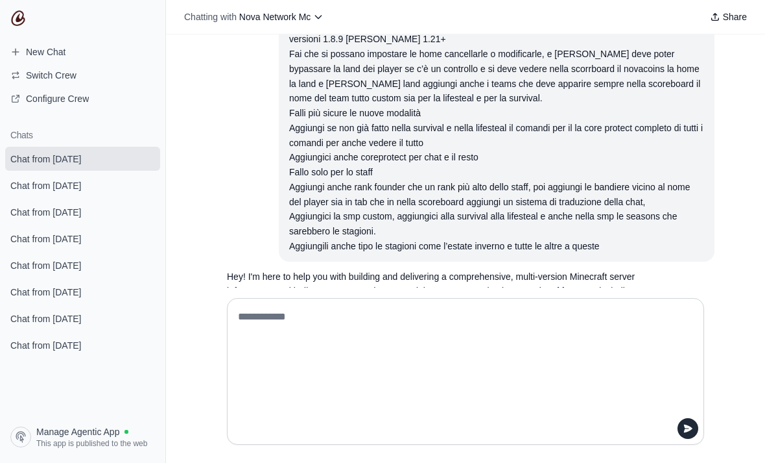
scroll to position [18956, 0]
click at [494, 376] on textarea at bounding box center [461, 371] width 453 height 130
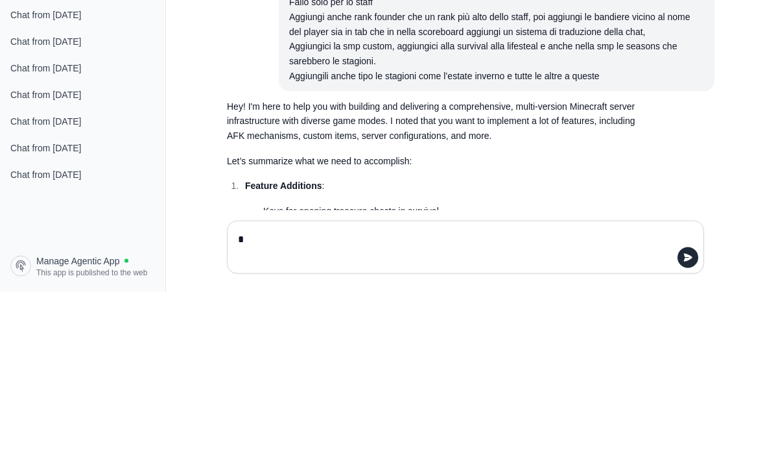
scroll to position [18863, 0]
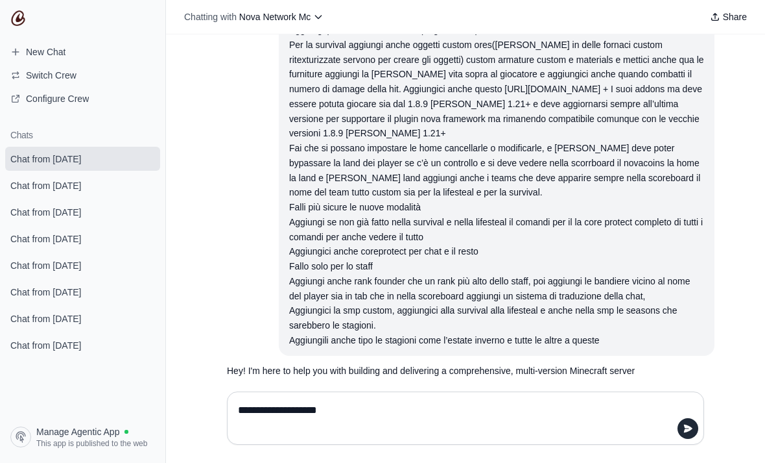
click at [272, 436] on textarea "**********" at bounding box center [461, 418] width 453 height 36
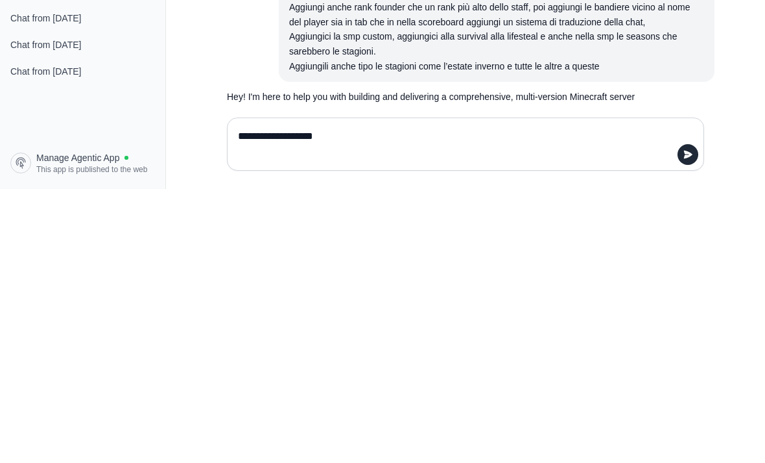
type textarea "**********"
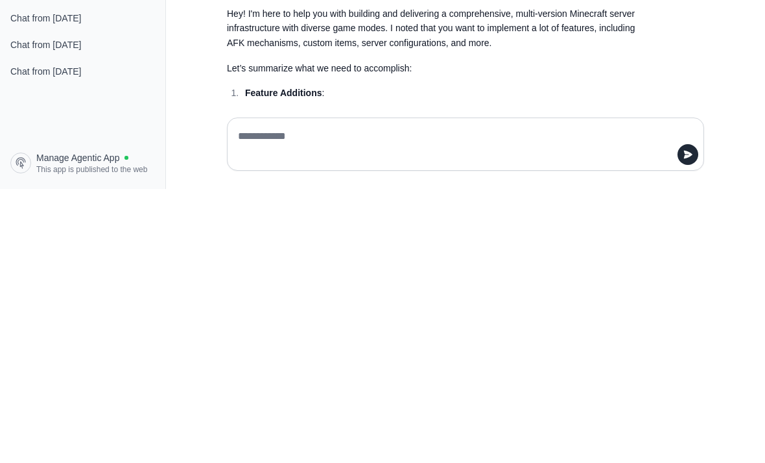
scroll to position [18951, 0]
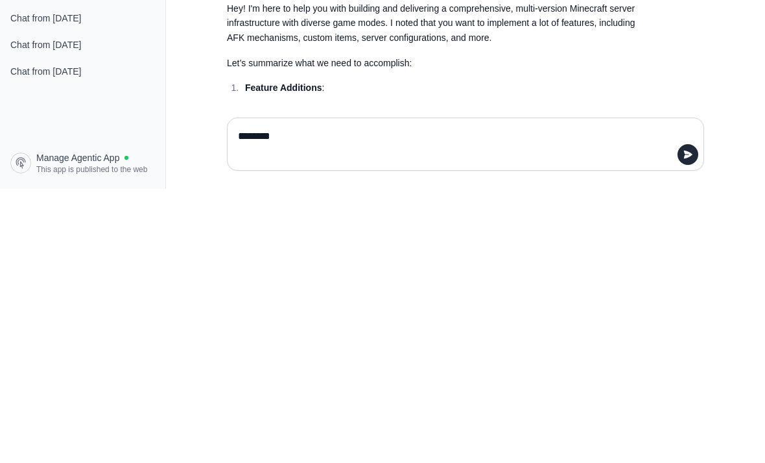
type textarea "*********"
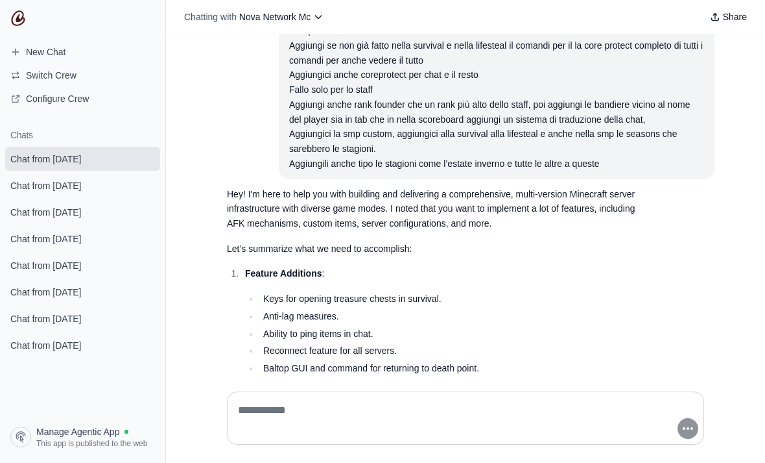
scroll to position [1, 0]
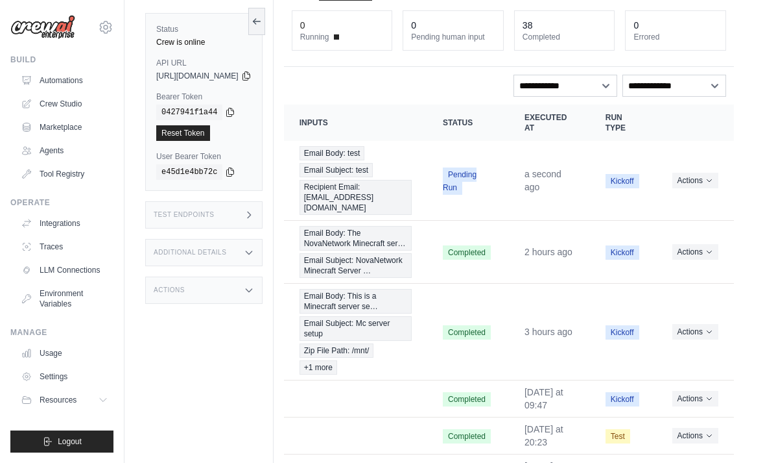
click at [694, 173] on button "Actions" at bounding box center [696, 181] width 46 height 16
click at [675, 195] on link "View Details" at bounding box center [677, 203] width 83 height 21
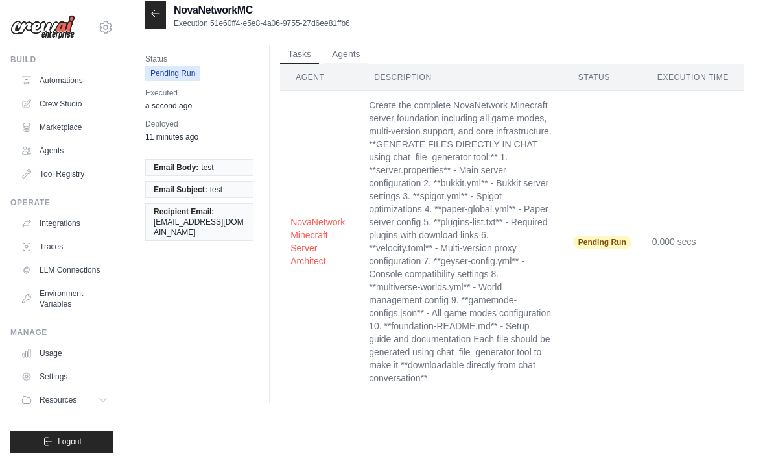
scroll to position [26, 0]
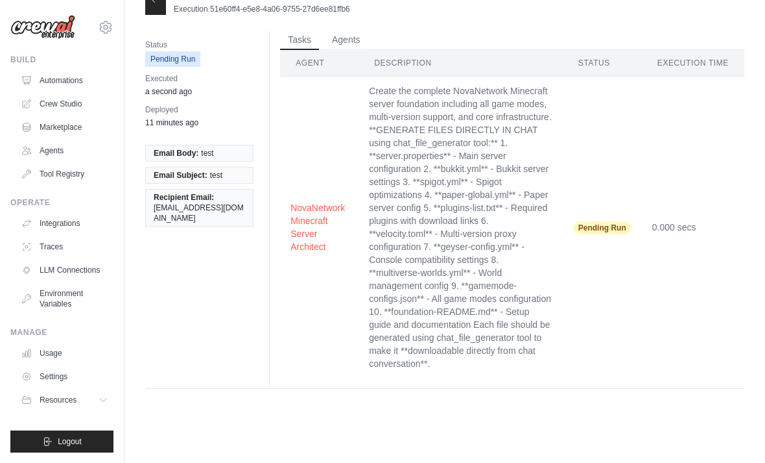
click at [339, 44] on button "Agents" at bounding box center [346, 39] width 44 height 19
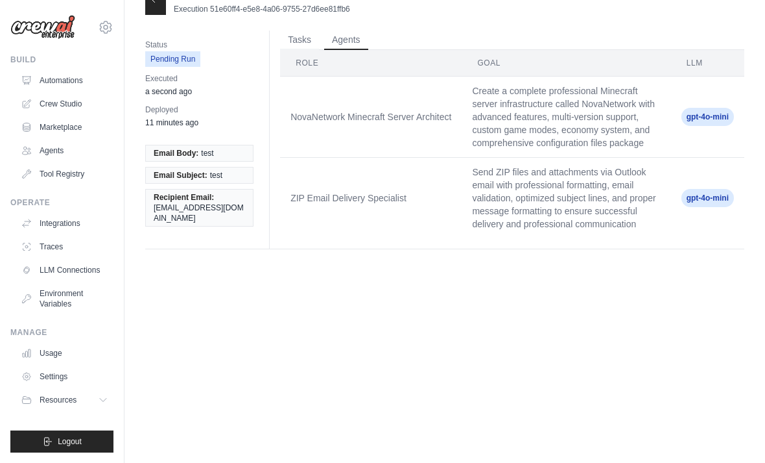
click at [300, 37] on button "Tasks" at bounding box center [299, 39] width 39 height 19
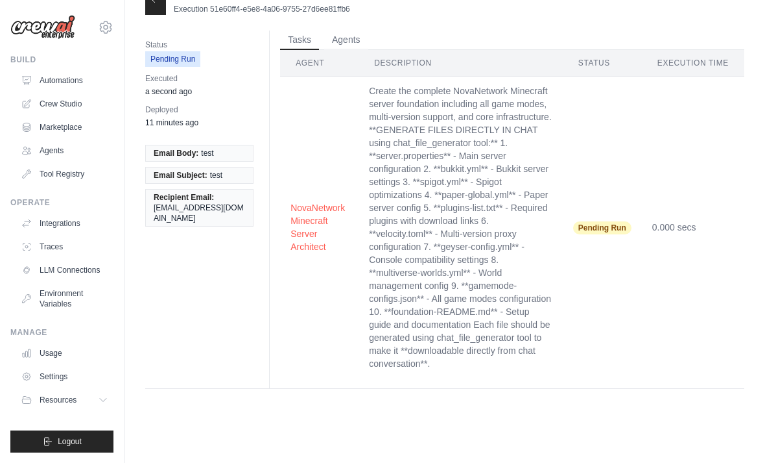
scroll to position [0, 0]
